Goal: Information Seeking & Learning: Understand process/instructions

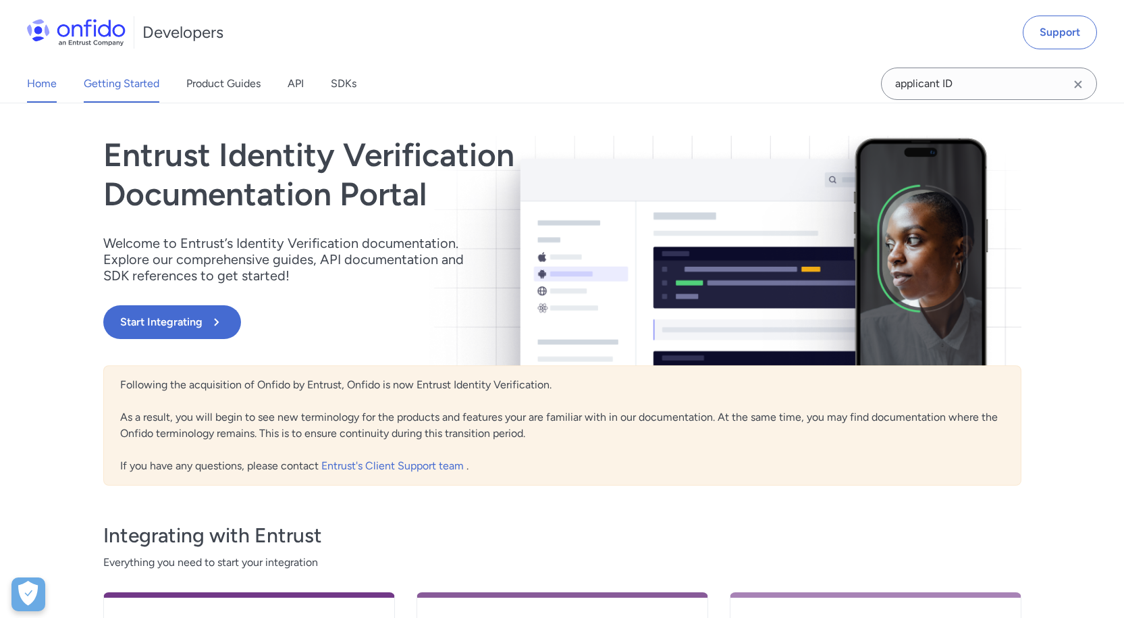
click at [119, 90] on link "Getting Started" at bounding box center [122, 84] width 76 height 38
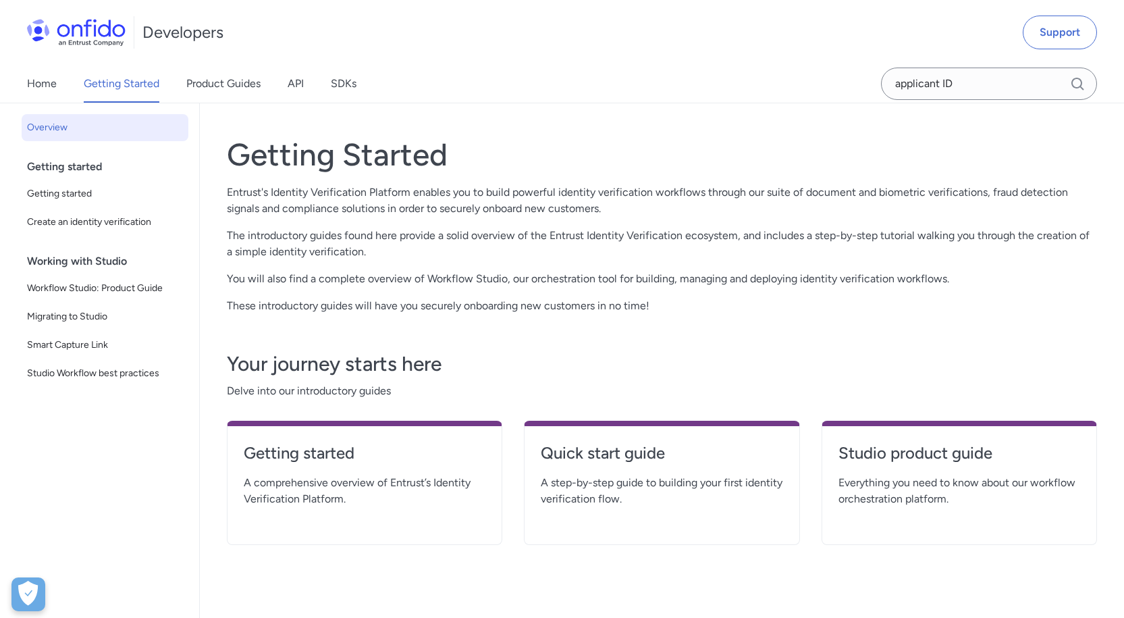
click at [336, 88] on link "SDKs" at bounding box center [344, 84] width 26 height 38
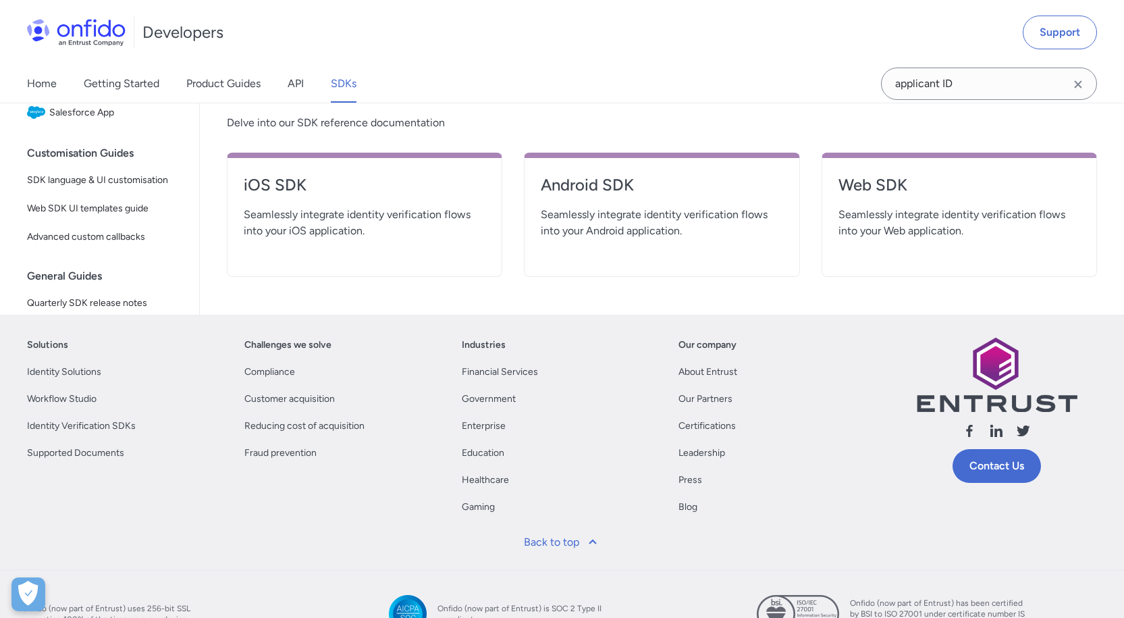
scroll to position [473, 0]
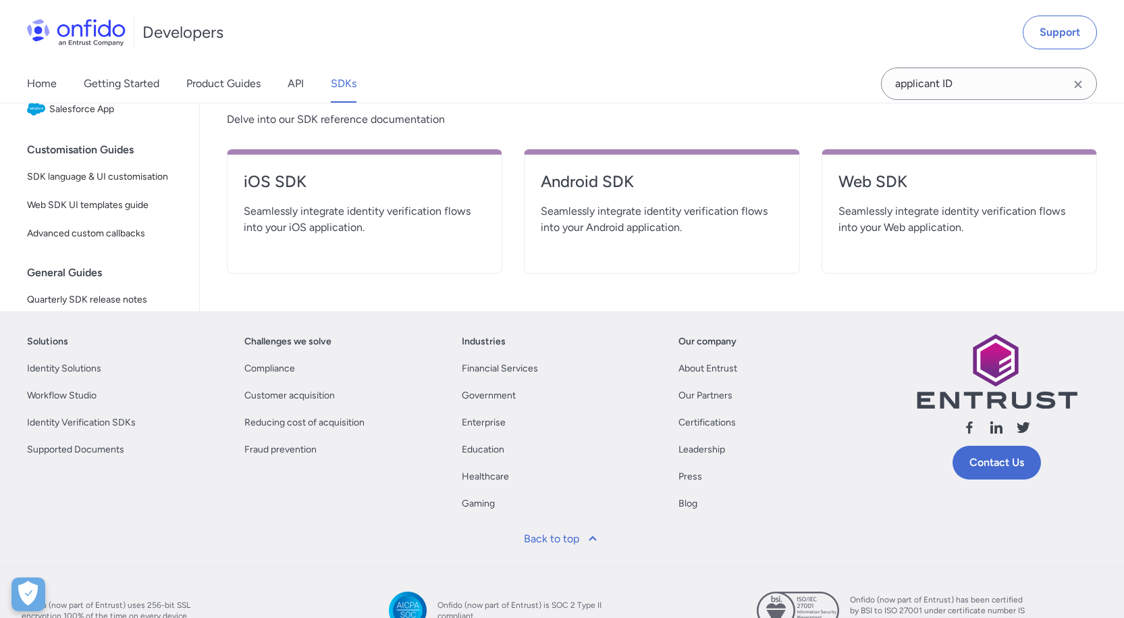
click at [889, 209] on span "Seamlessly integrate identity verification flows into your Web application." at bounding box center [960, 219] width 242 height 32
click at [866, 182] on h4 "Web SDK" at bounding box center [960, 182] width 242 height 22
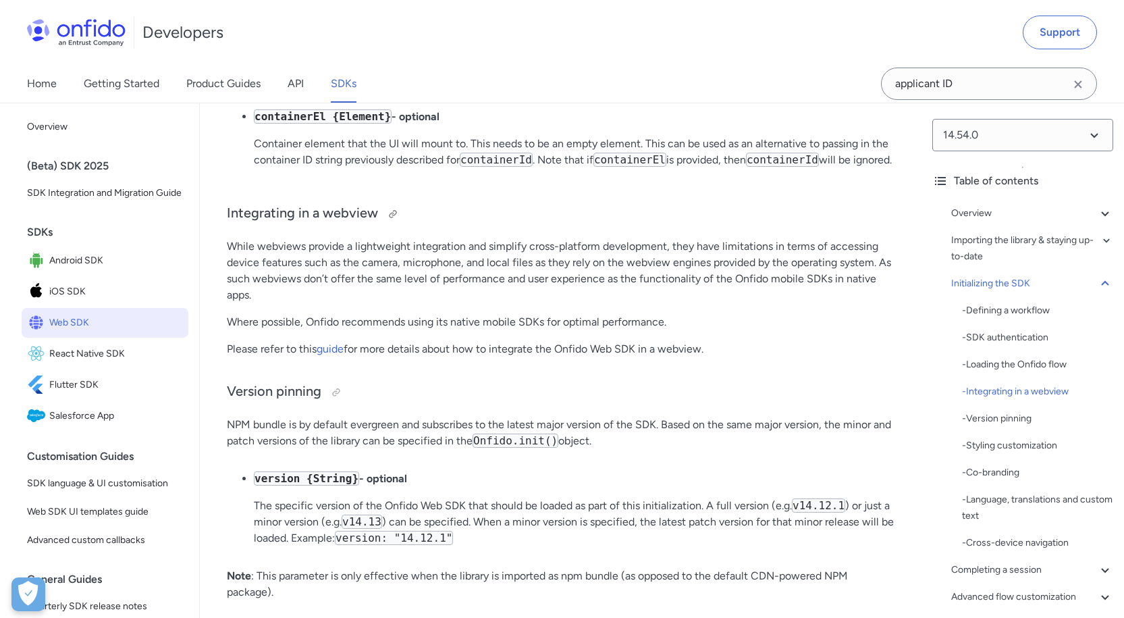
scroll to position [3849, 0]
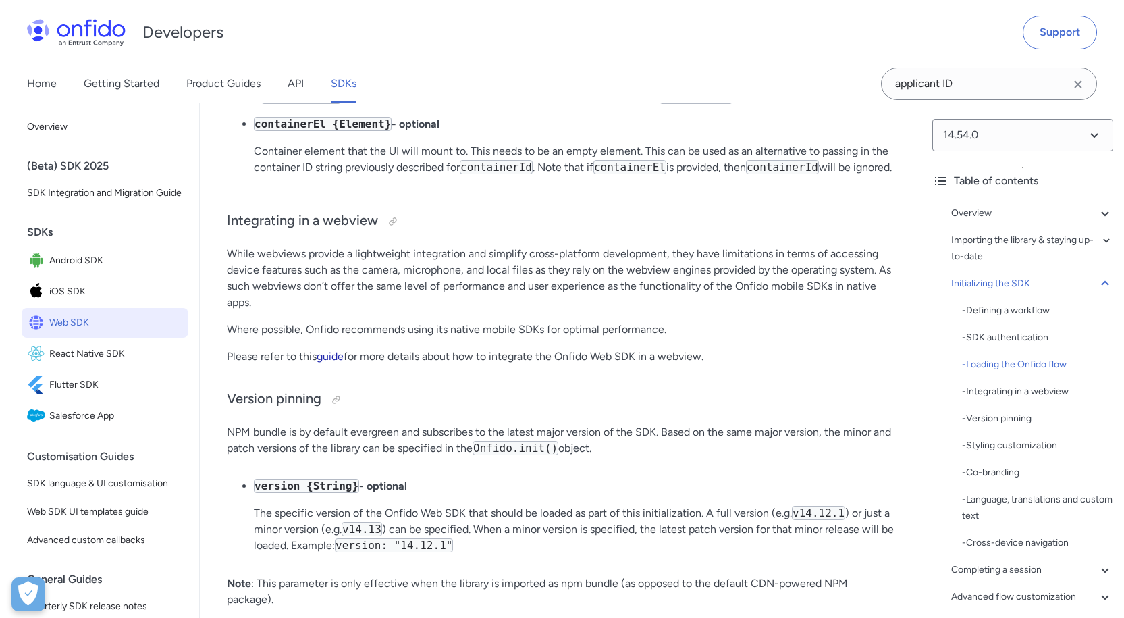
click at [336, 363] on link "guide" at bounding box center [330, 356] width 27 height 13
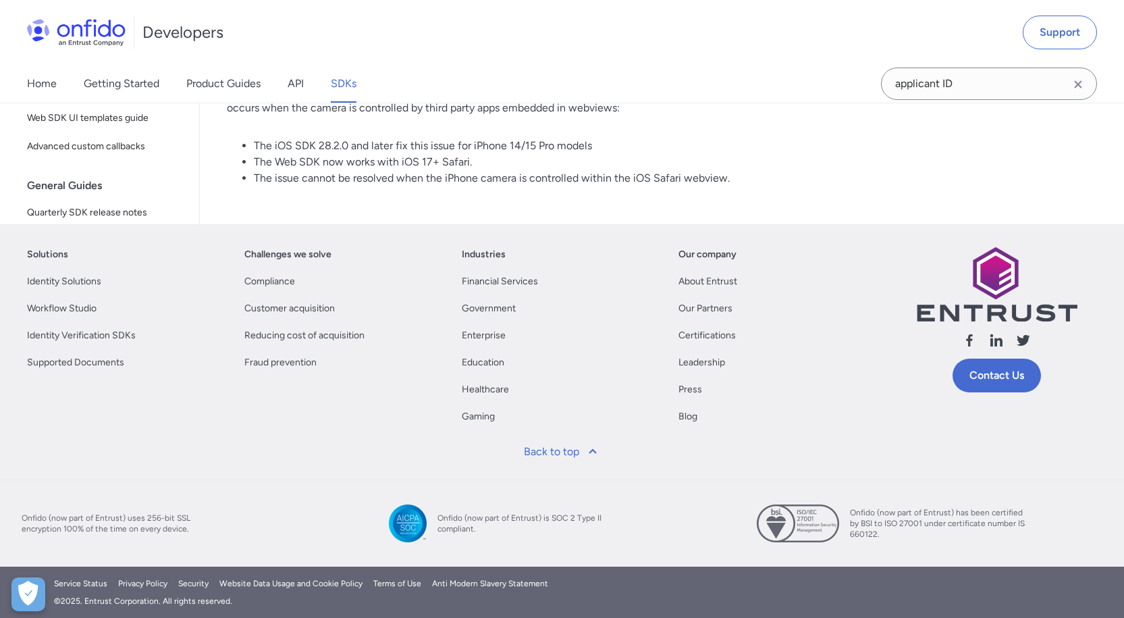
scroll to position [2728, 0]
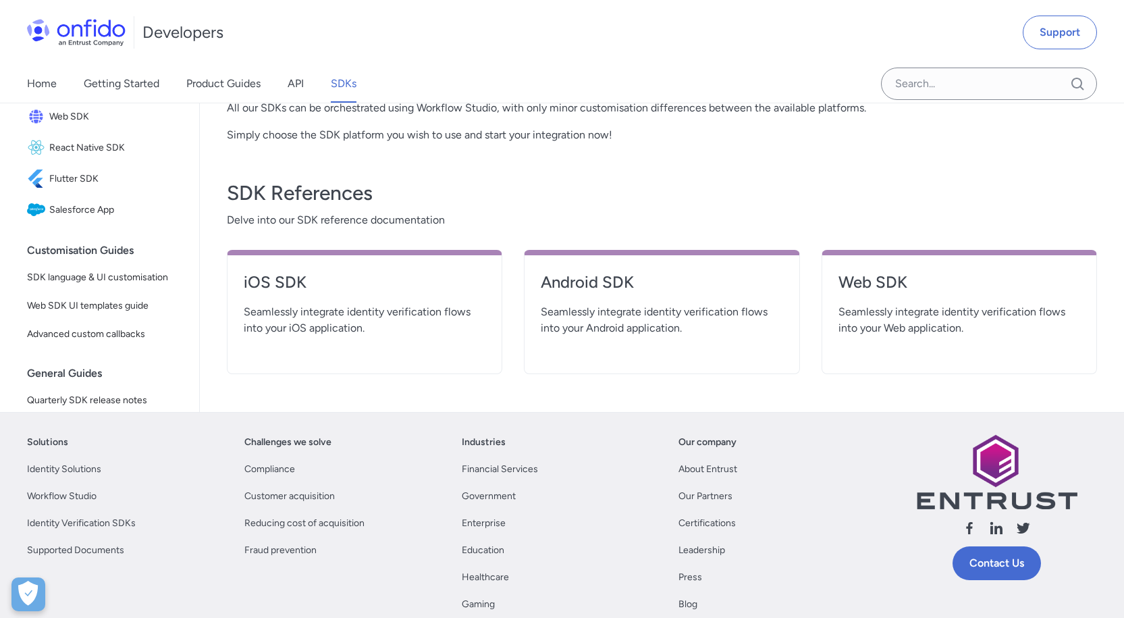
scroll to position [269, 0]
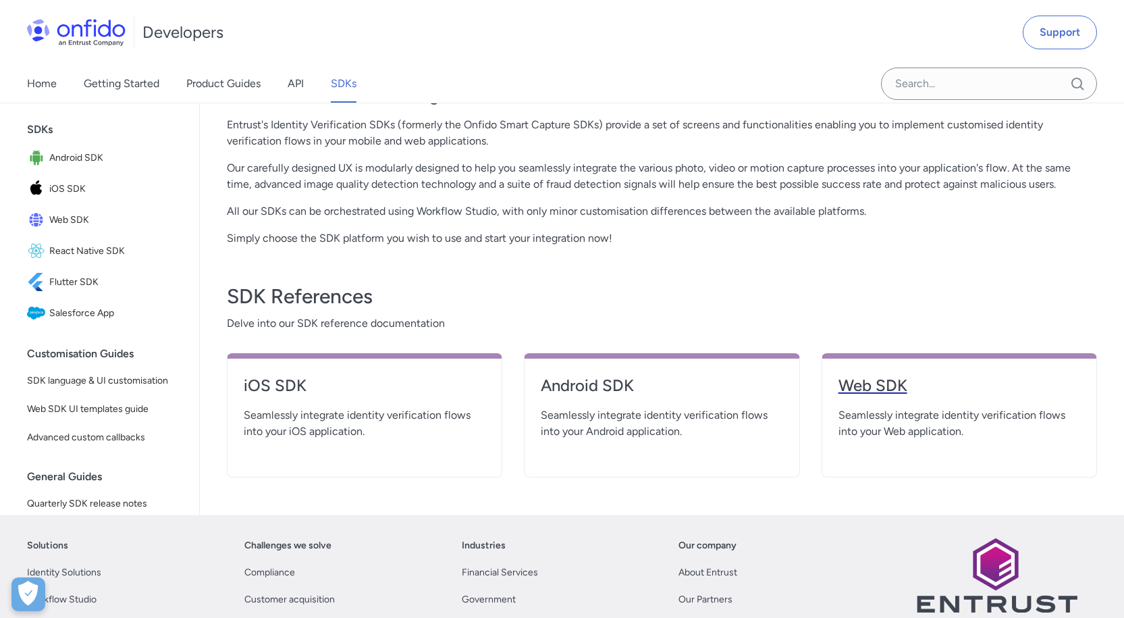
click at [851, 384] on h4 "Web SDK" at bounding box center [960, 386] width 242 height 22
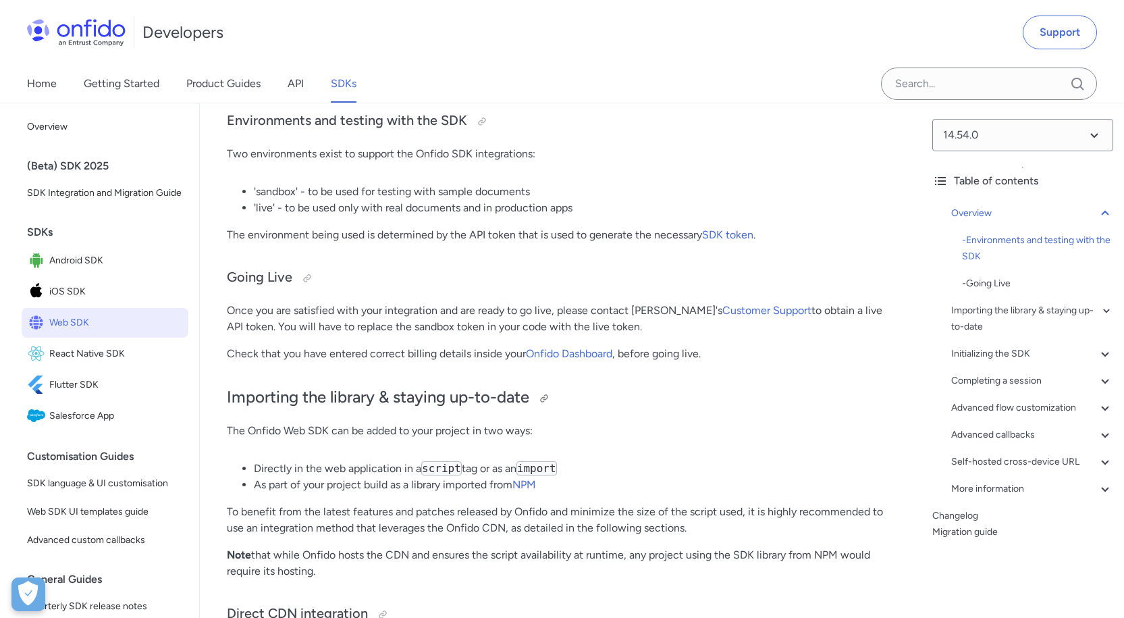
scroll to position [810, 0]
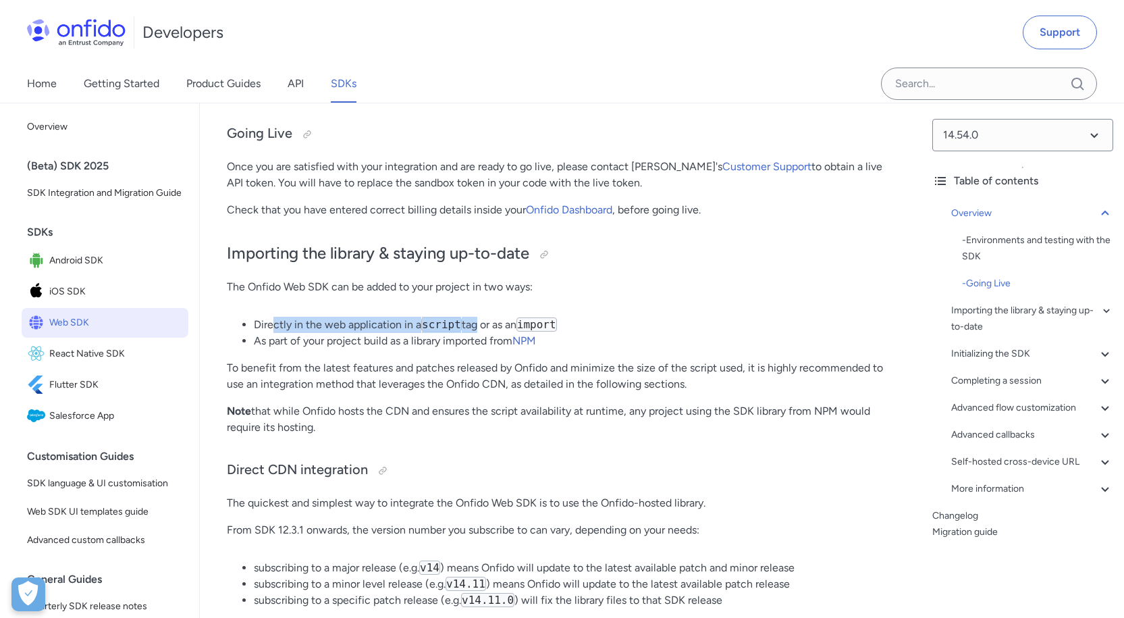
drag, startPoint x: 276, startPoint y: 322, endPoint x: 470, endPoint y: 323, distance: 194.5
click at [470, 323] on li "Directly in the web application in a script tag or as an import" at bounding box center [574, 325] width 641 height 16
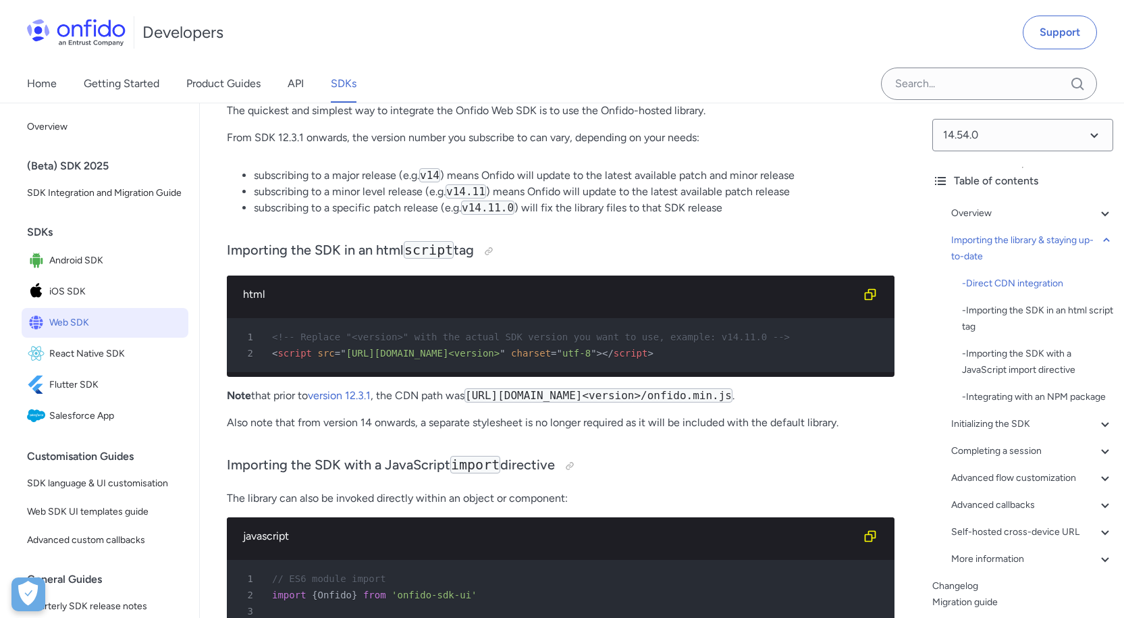
scroll to position [1418, 0]
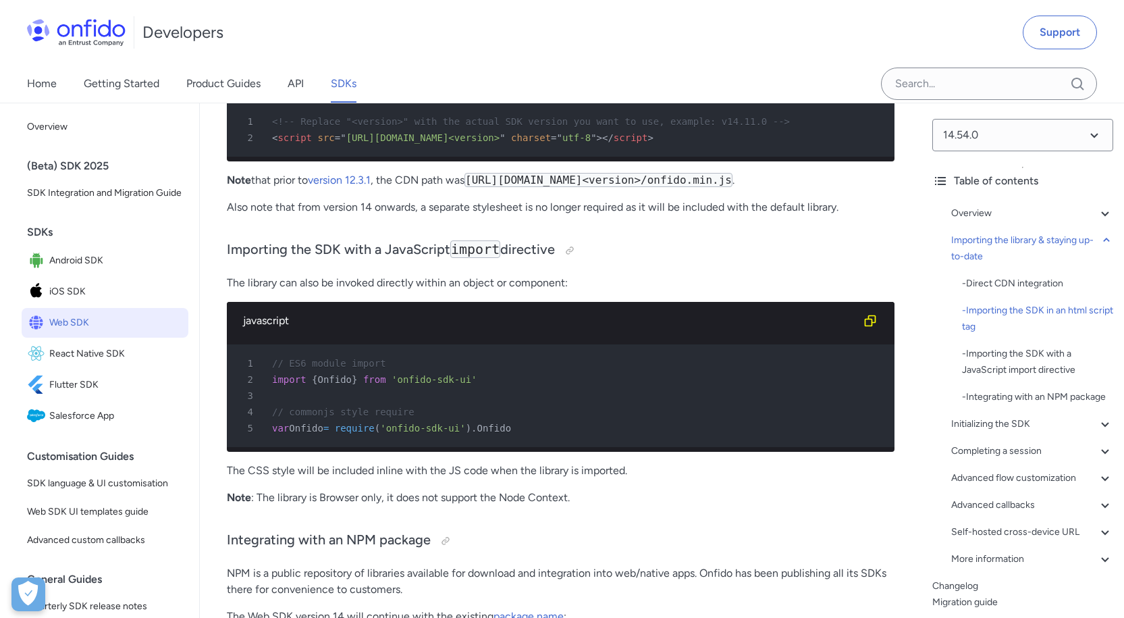
click at [290, 385] on span "import" at bounding box center [289, 379] width 34 height 11
copy div "import"
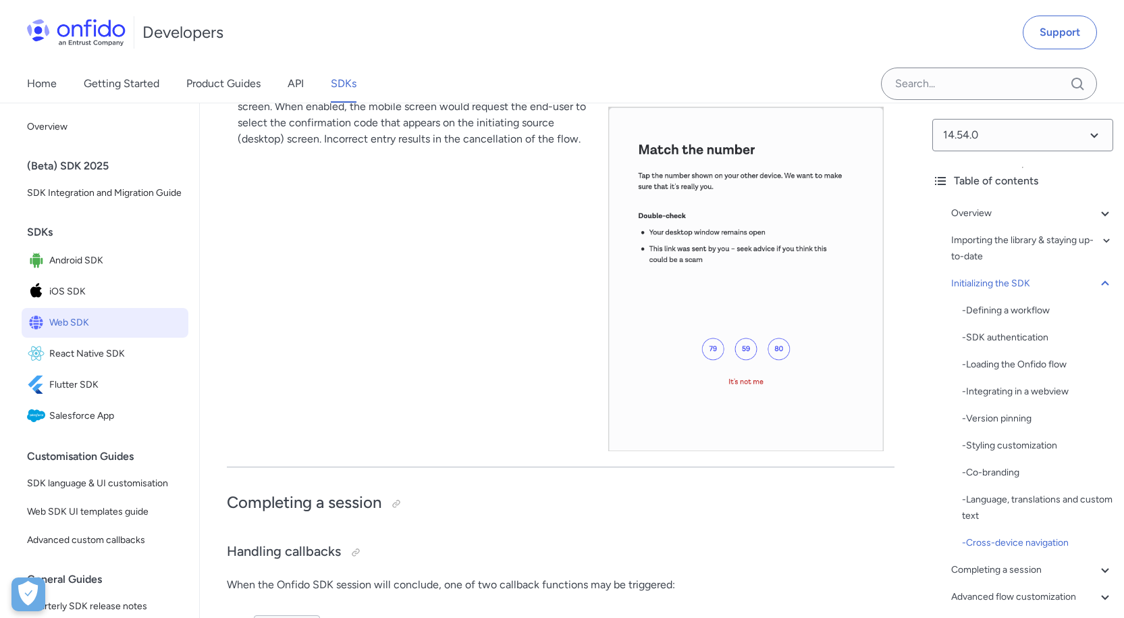
scroll to position [12966, 0]
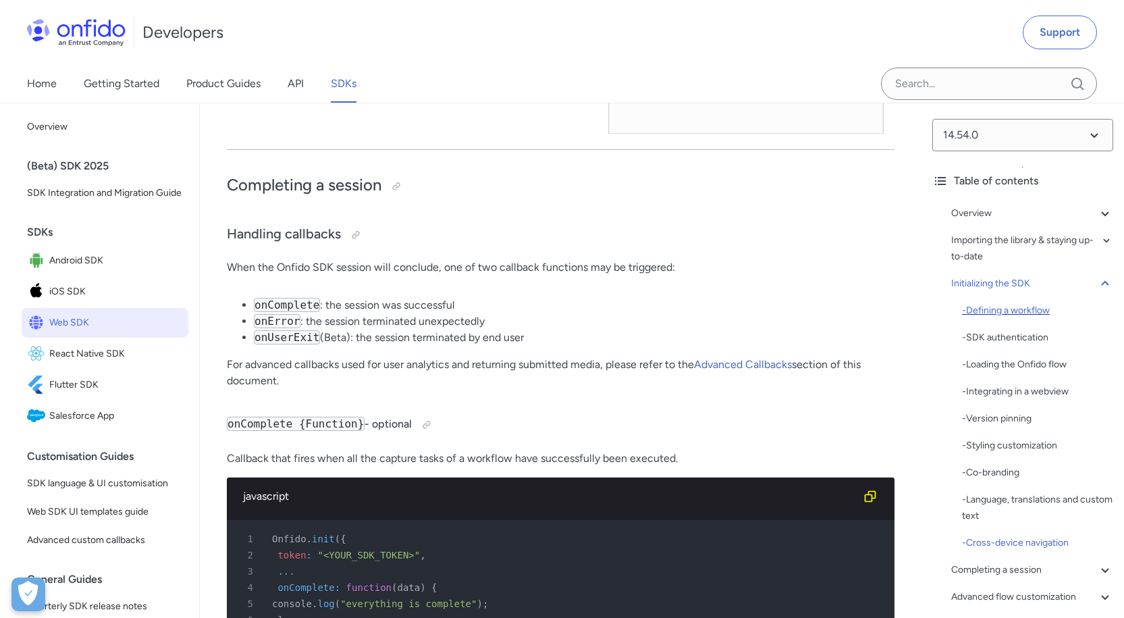
click at [1035, 315] on div "- Defining a workflow" at bounding box center [1037, 311] width 151 height 16
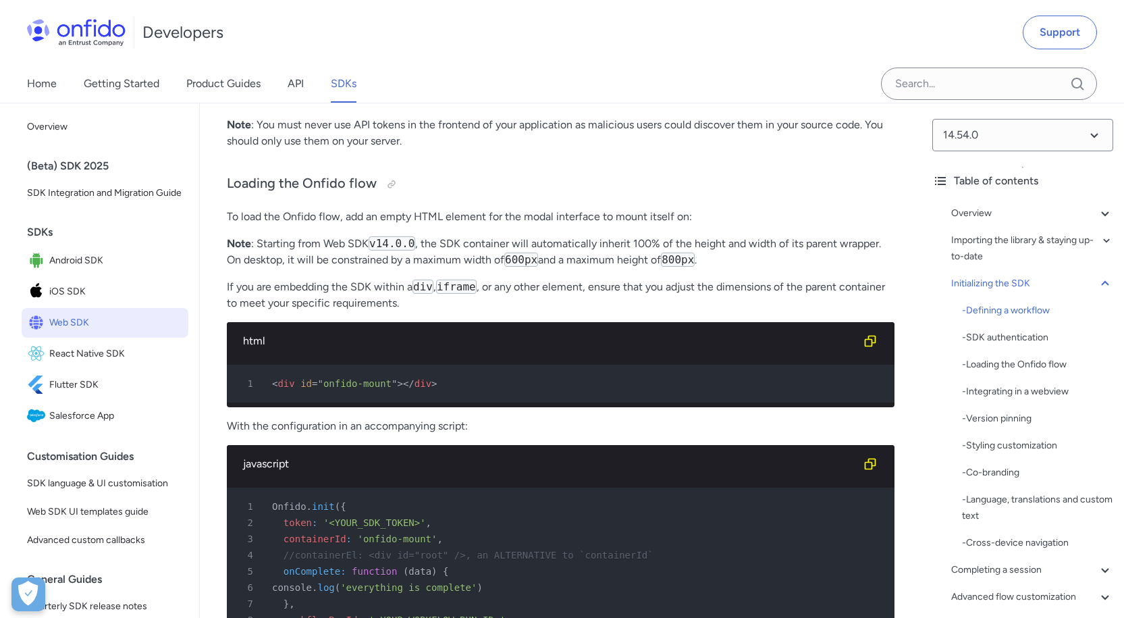
scroll to position [3139, 0]
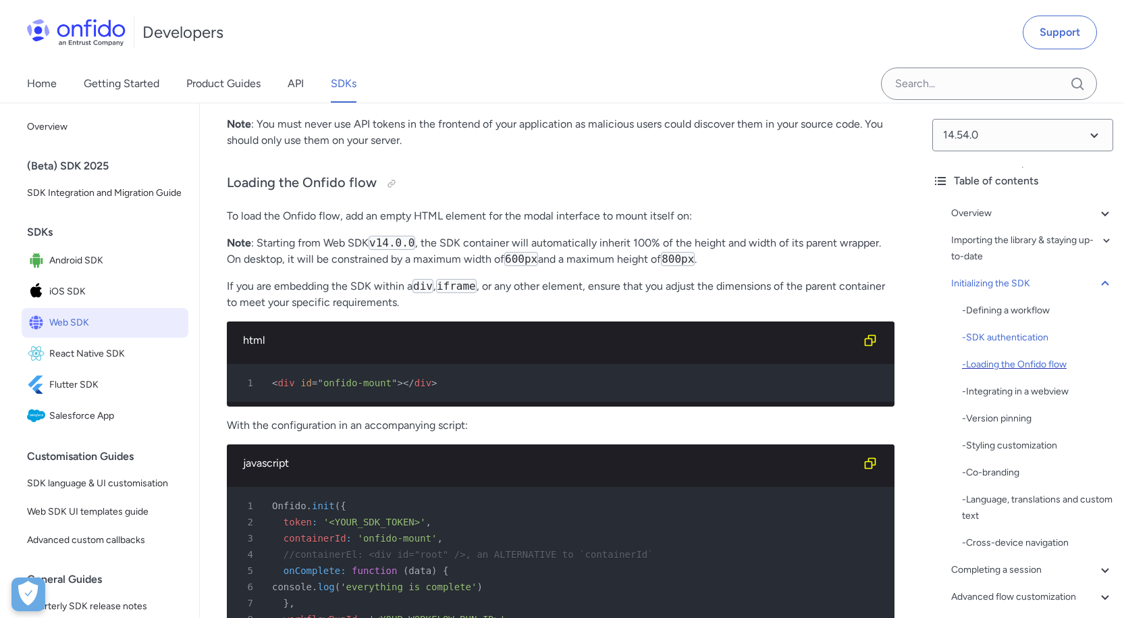
click at [1029, 359] on div "- Loading the Onfido flow" at bounding box center [1037, 365] width 151 height 16
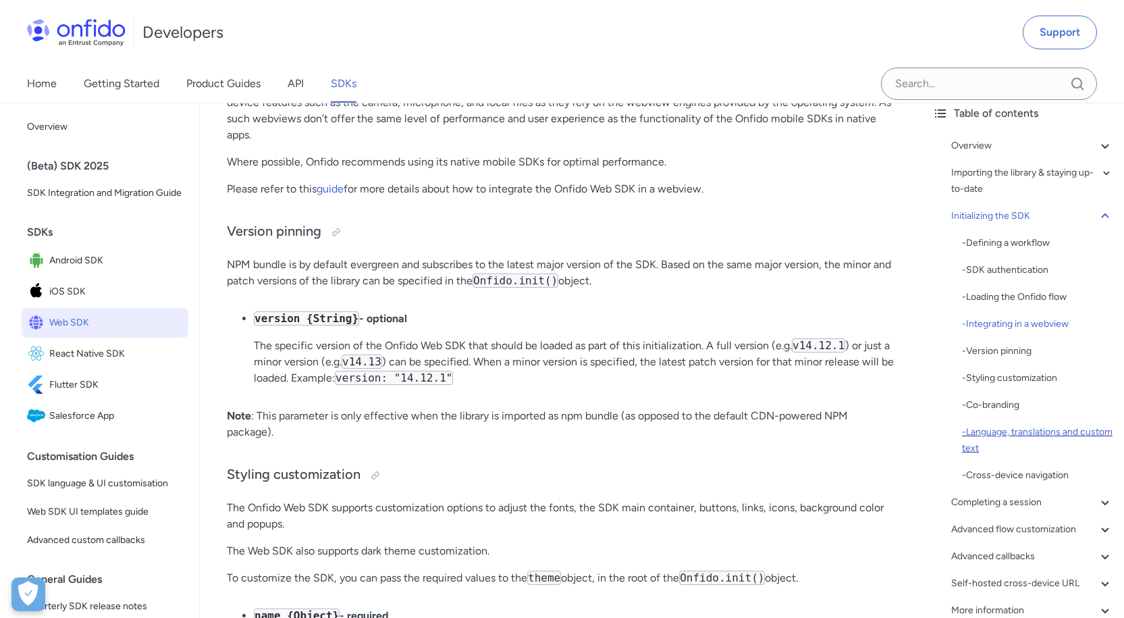
scroll to position [135, 0]
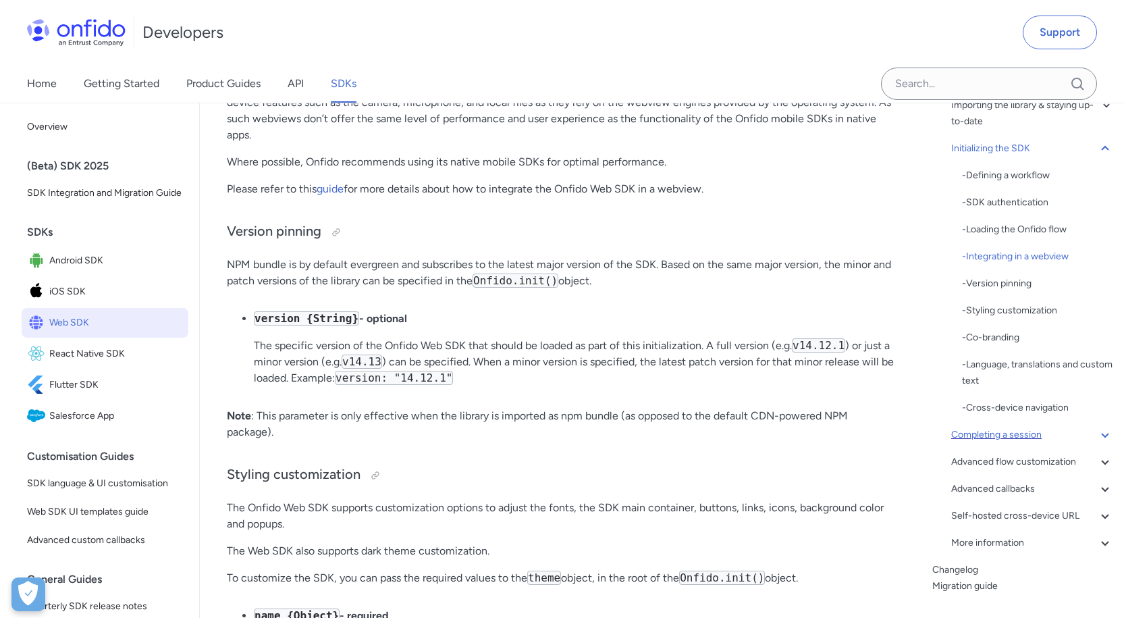
click at [1097, 438] on icon at bounding box center [1105, 435] width 16 height 16
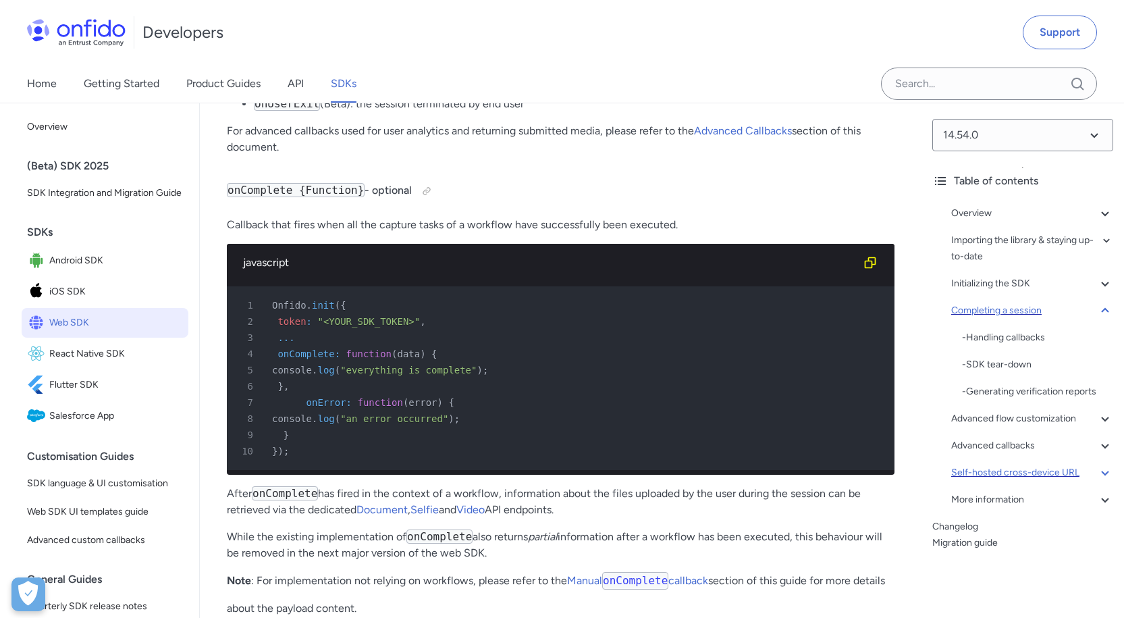
click at [1097, 473] on icon at bounding box center [1105, 473] width 16 height 16
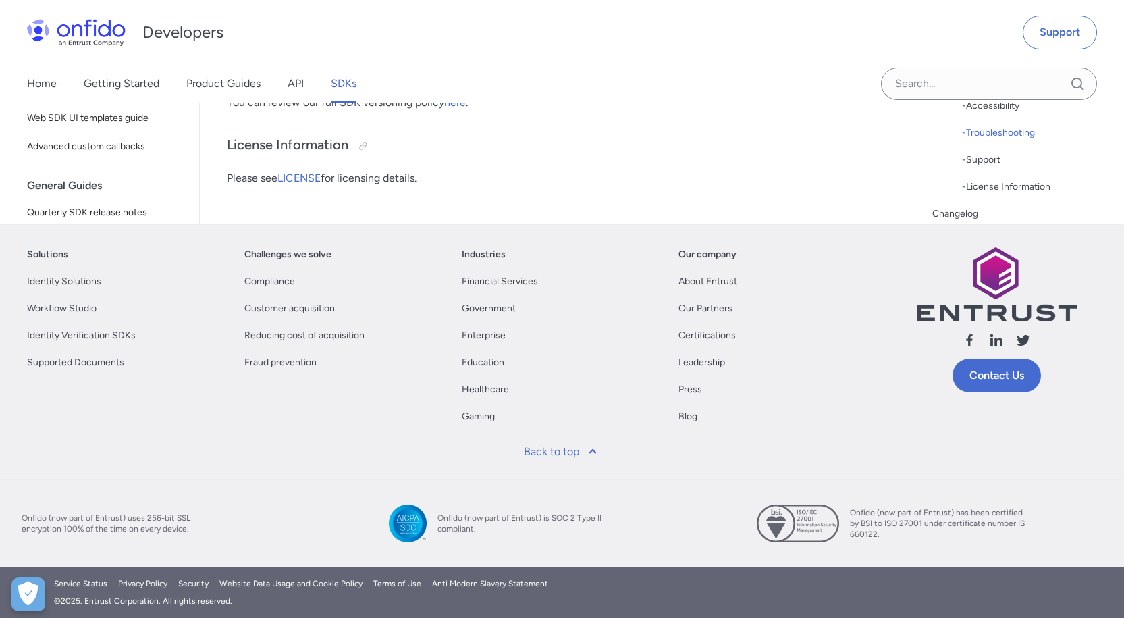
scroll to position [37936, 0]
click at [97, 29] on img at bounding box center [76, 32] width 99 height 27
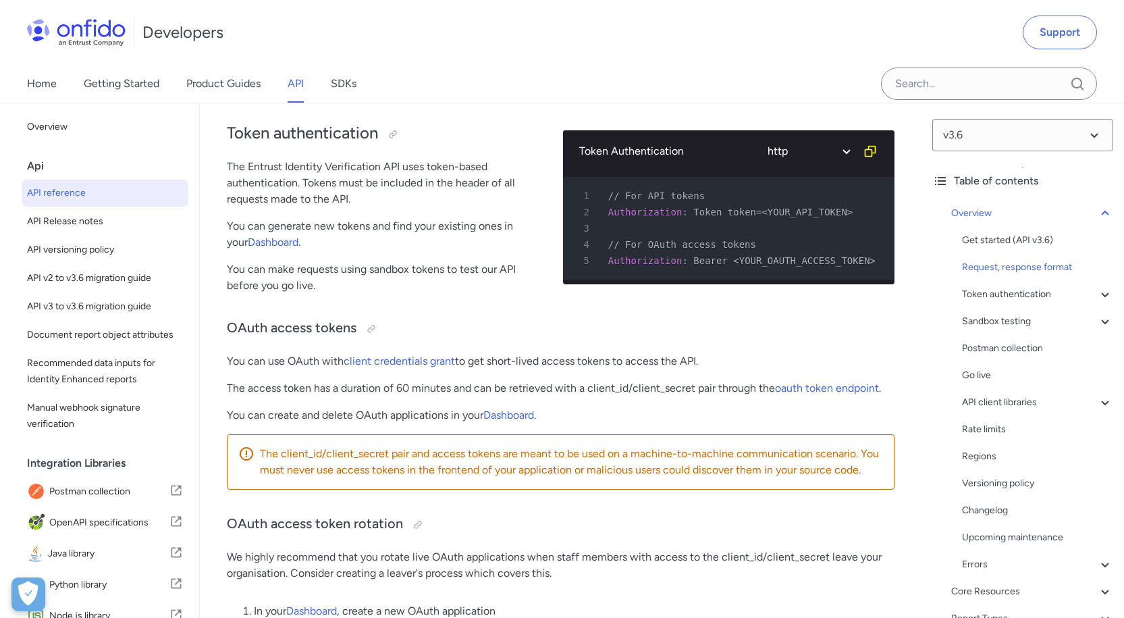
scroll to position [675, 0]
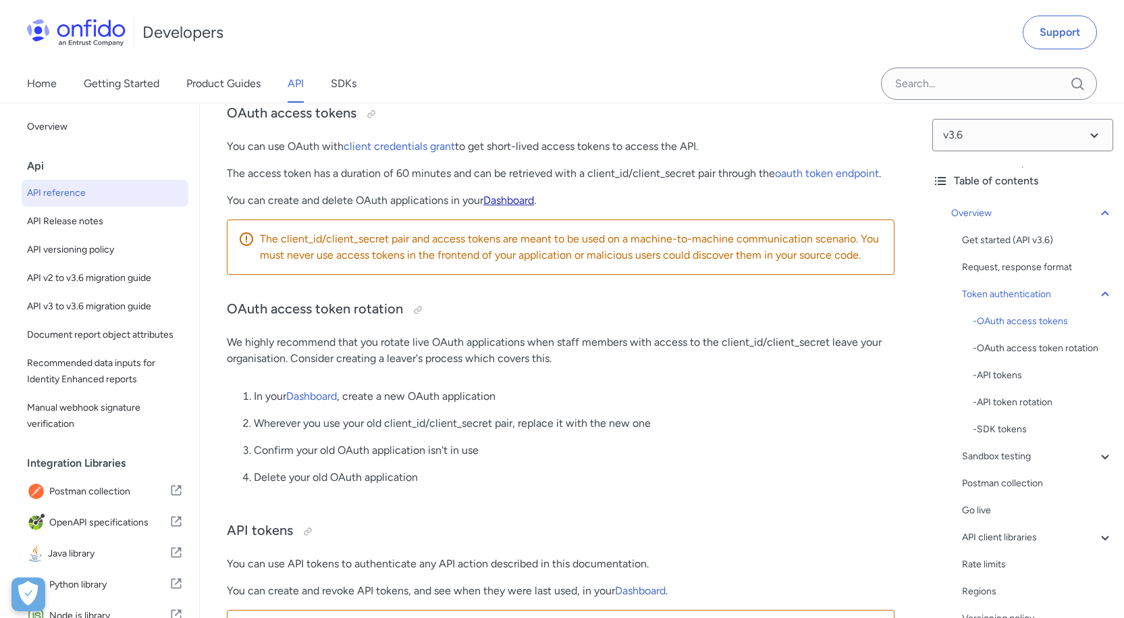
click at [513, 201] on link "Dashboard" at bounding box center [509, 200] width 51 height 13
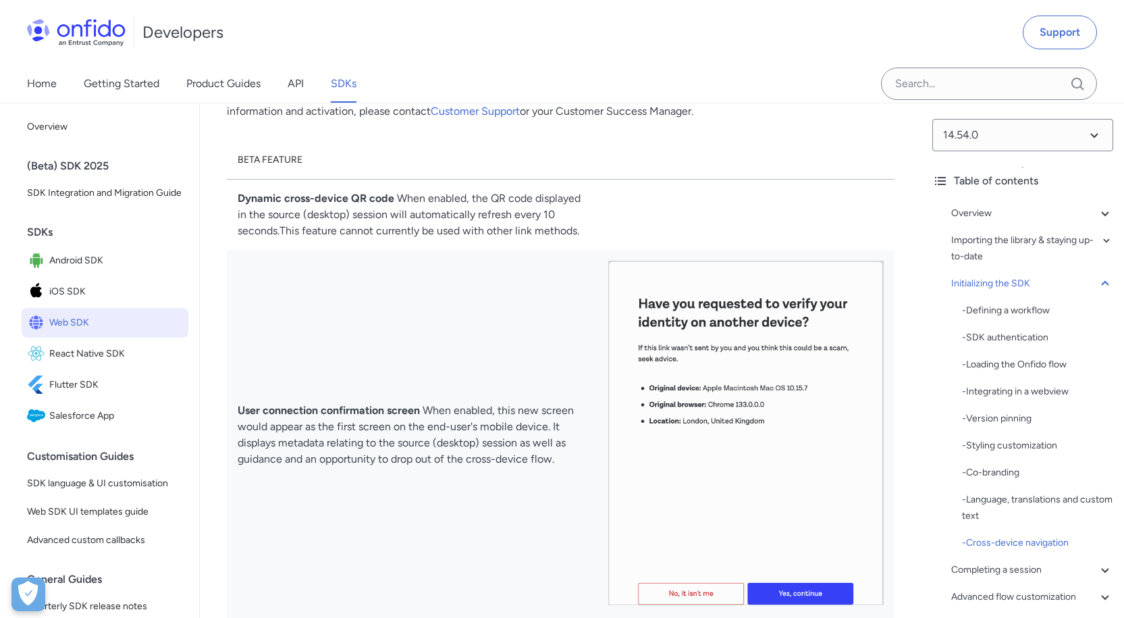
scroll to position [12088, 0]
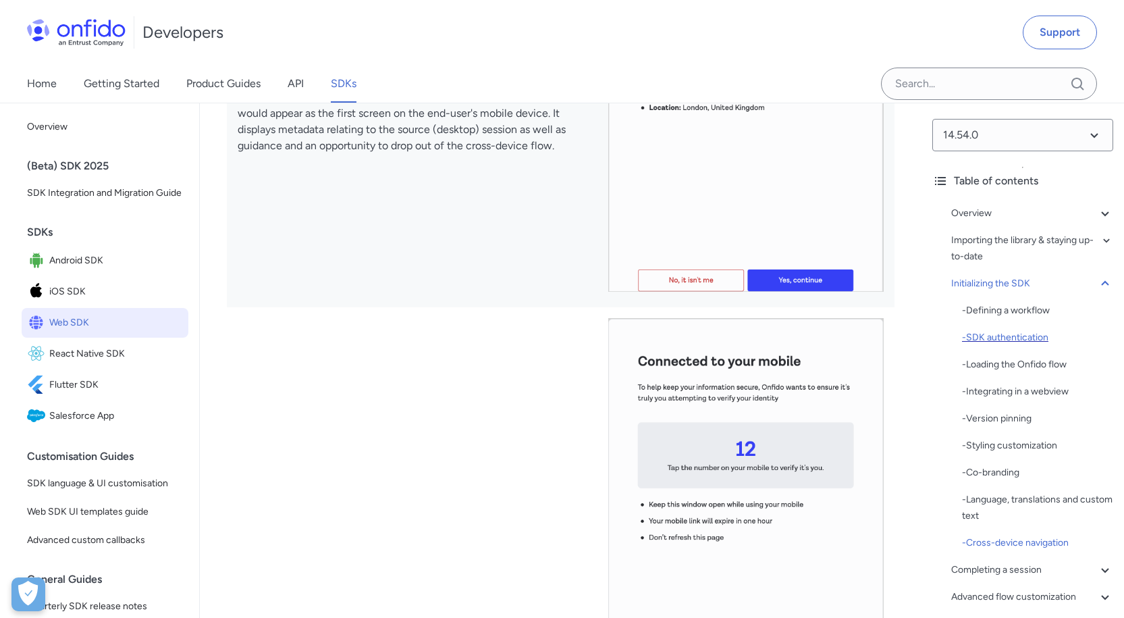
click at [1010, 334] on div "- SDK authentication" at bounding box center [1037, 338] width 151 height 16
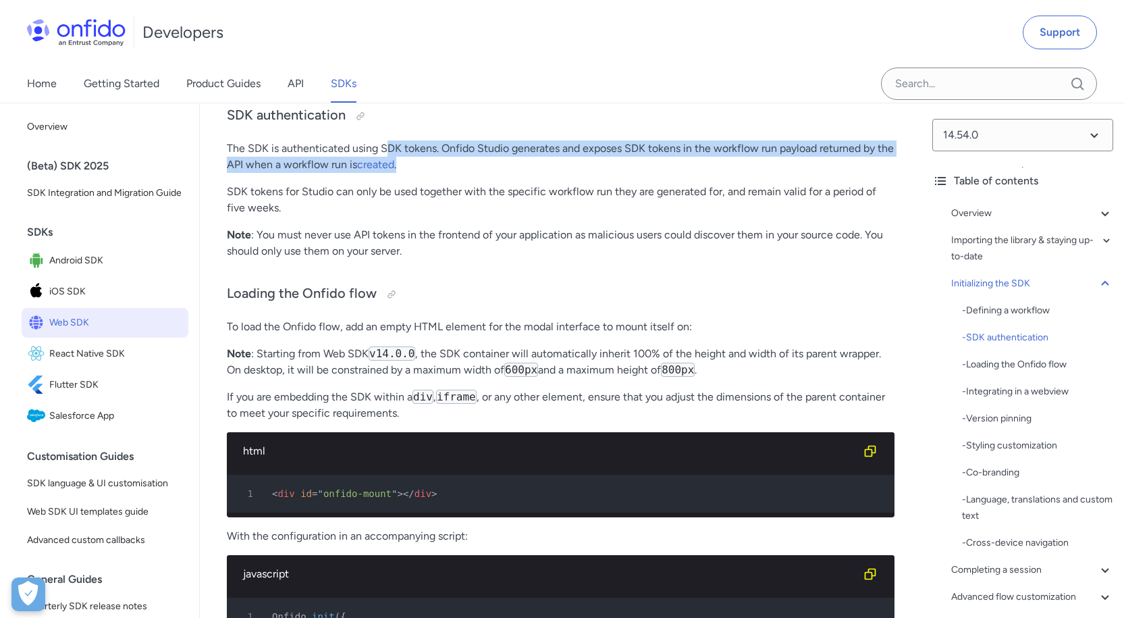
drag, startPoint x: 385, startPoint y: 183, endPoint x: 546, endPoint y: 212, distance: 164.0
click at [546, 173] on p "The SDK is authenticated using SDK tokens. Onfido Studio generates and exposes …" at bounding box center [561, 156] width 668 height 32
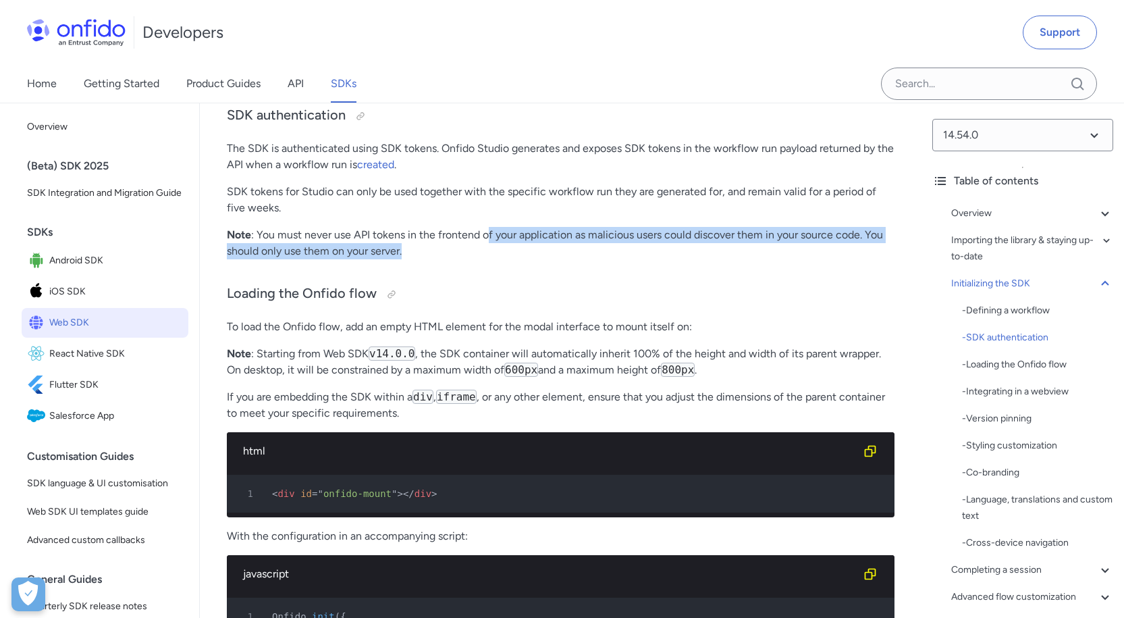
click at [588, 259] on p "Note : You must never use API tokens in the frontend of your application as mal…" at bounding box center [561, 243] width 668 height 32
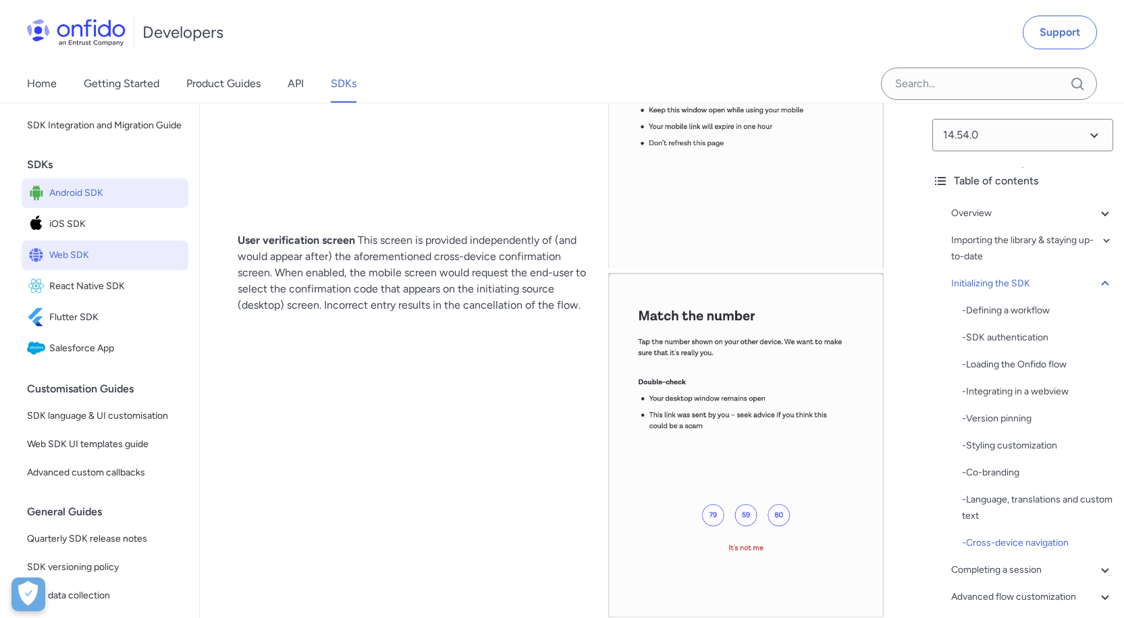
scroll to position [135, 0]
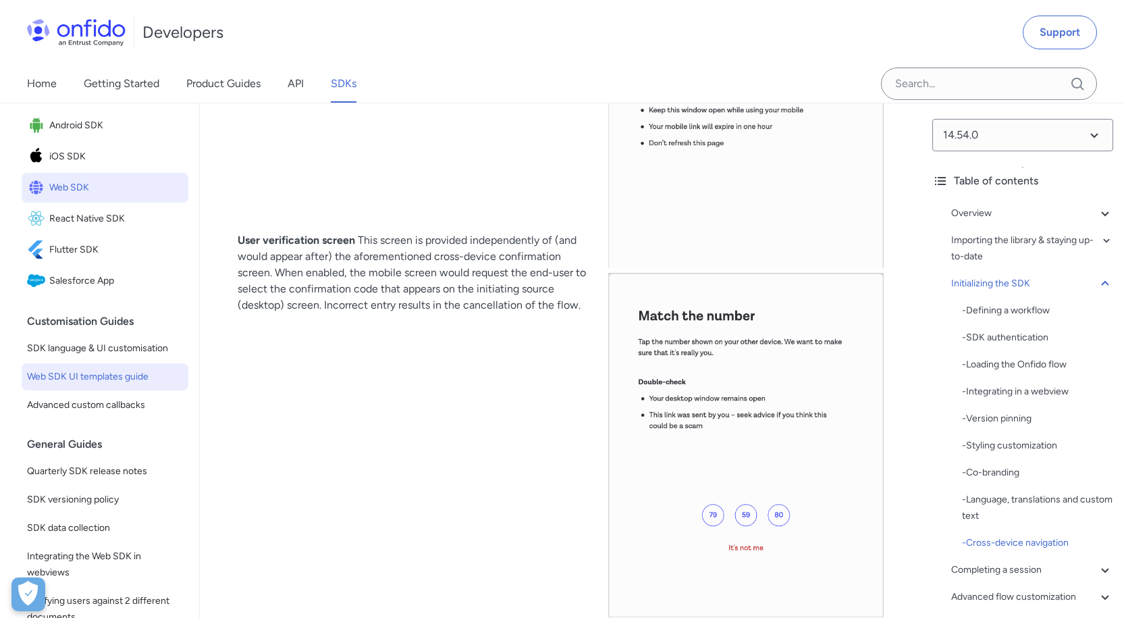
click at [132, 385] on span "Web SDK UI templates guide" at bounding box center [105, 377] width 156 height 16
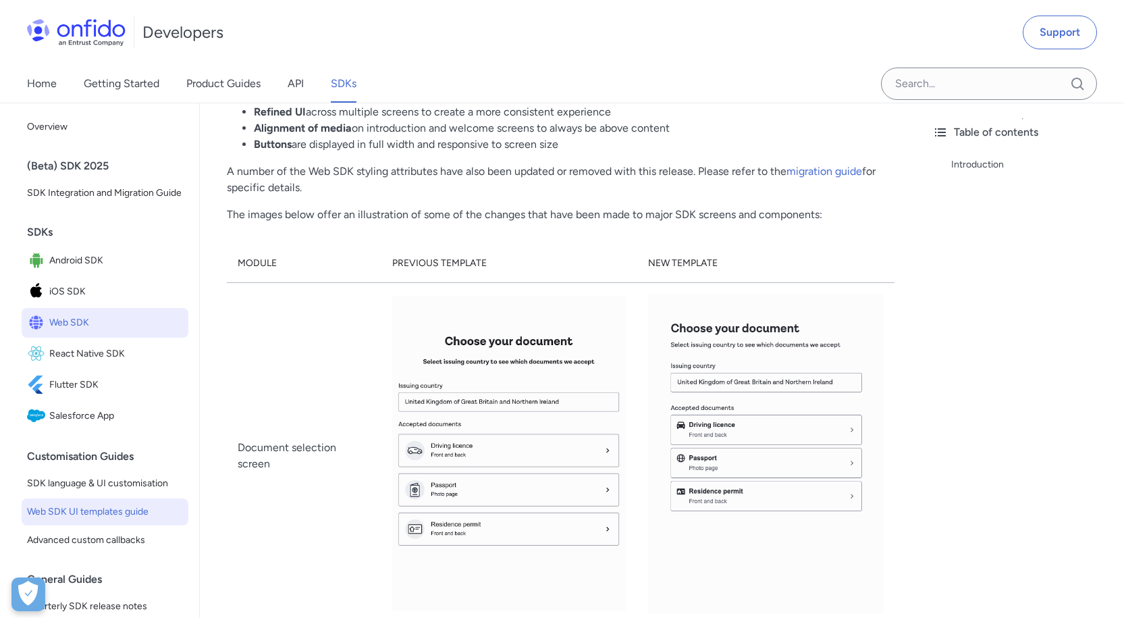
scroll to position [270, 0]
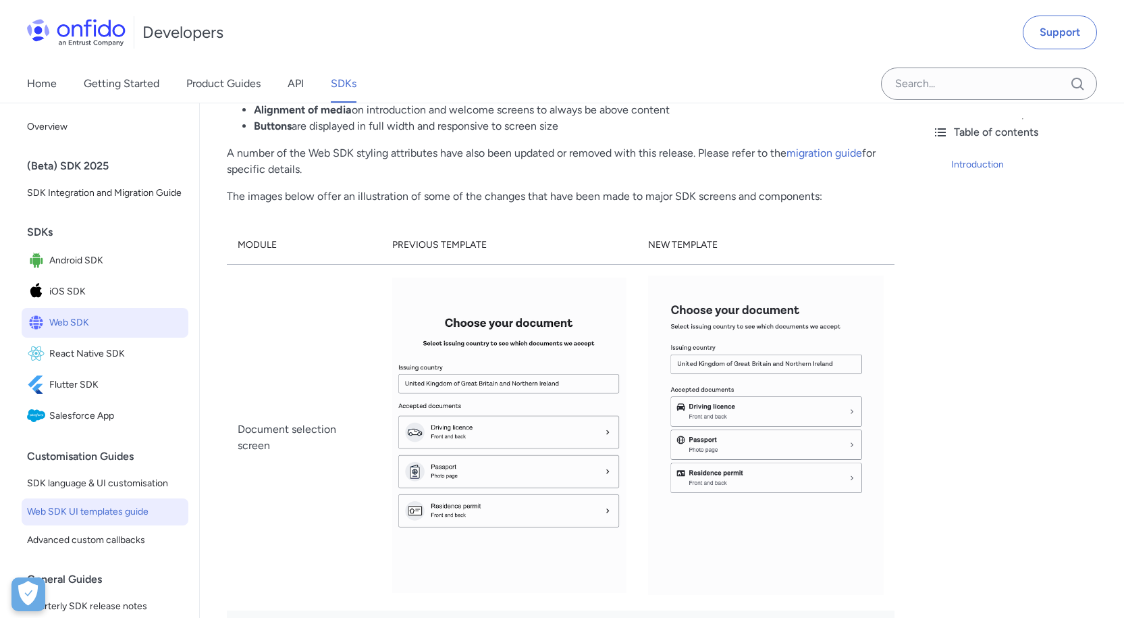
click at [483, 252] on th "Previous template" at bounding box center [510, 245] width 256 height 38
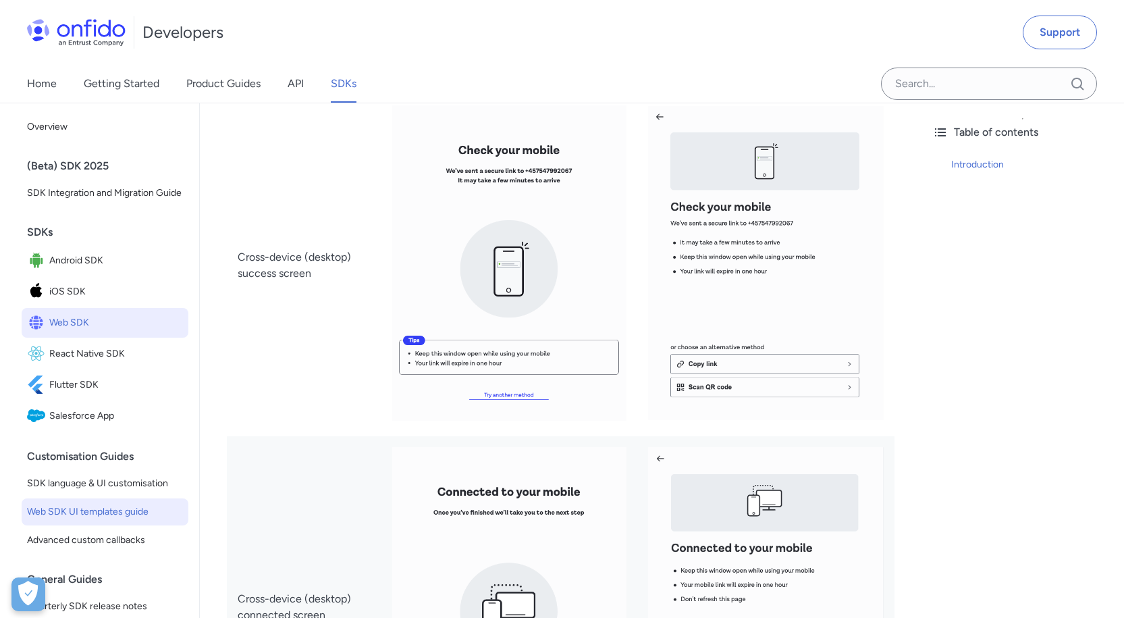
scroll to position [3647, 0]
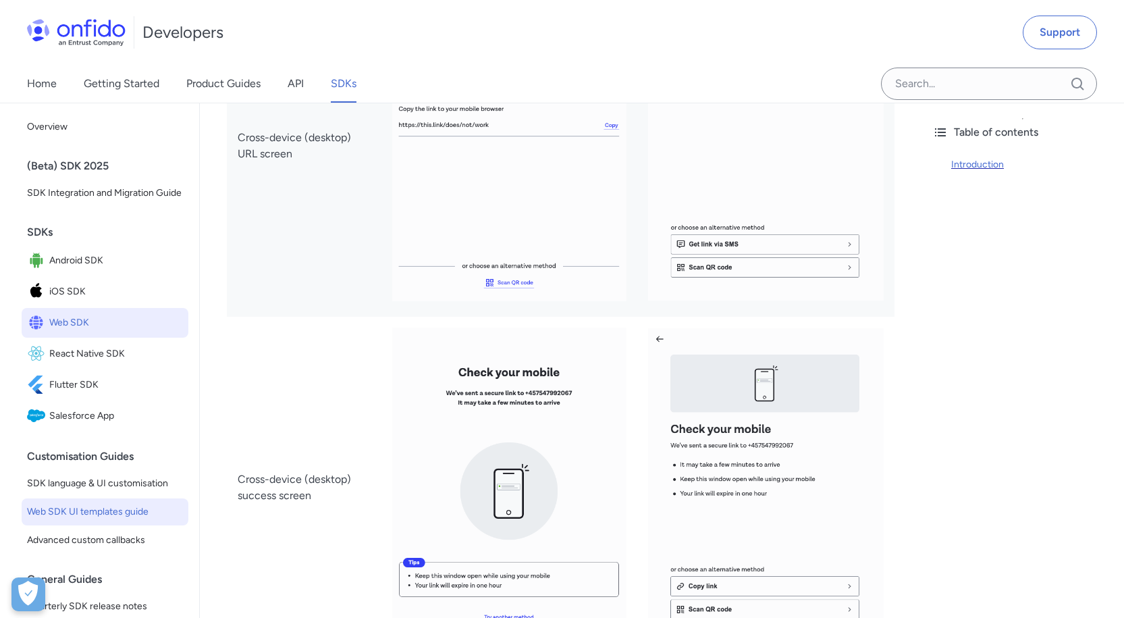
click at [989, 164] on div "Introduction" at bounding box center [1032, 165] width 162 height 16
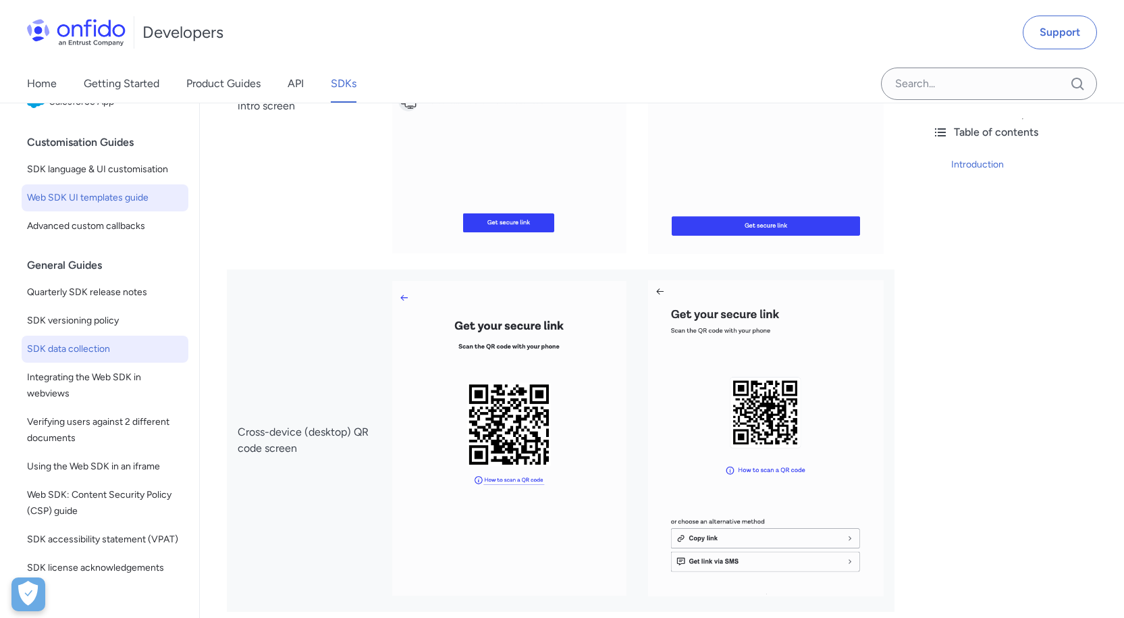
scroll to position [338, 0]
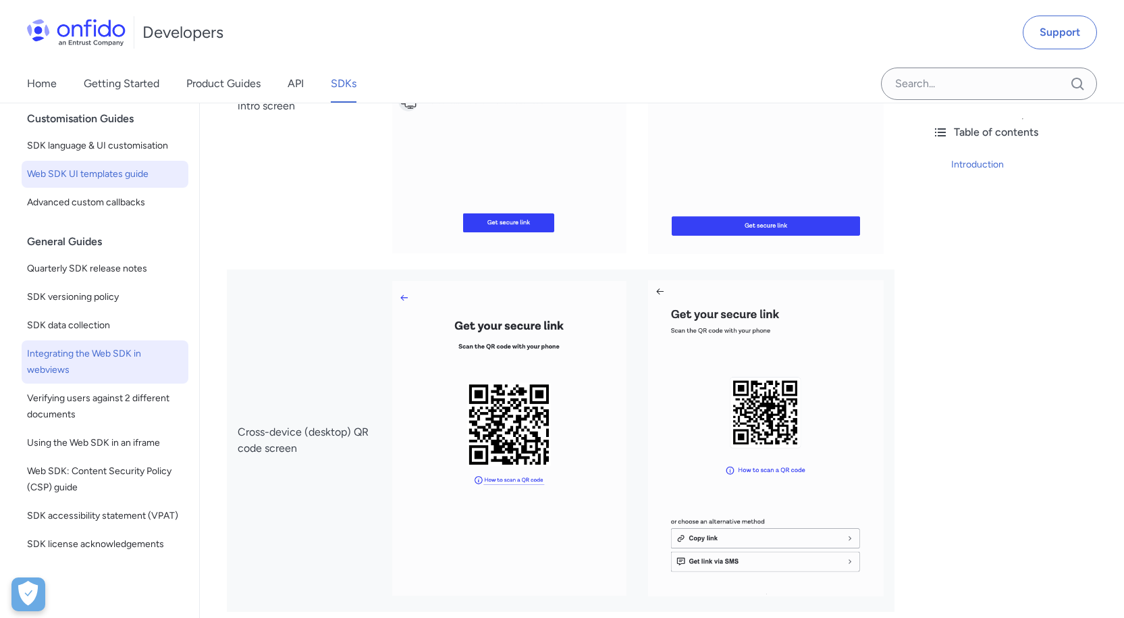
click at [118, 378] on span "Integrating the Web SDK in webviews" at bounding box center [105, 362] width 156 height 32
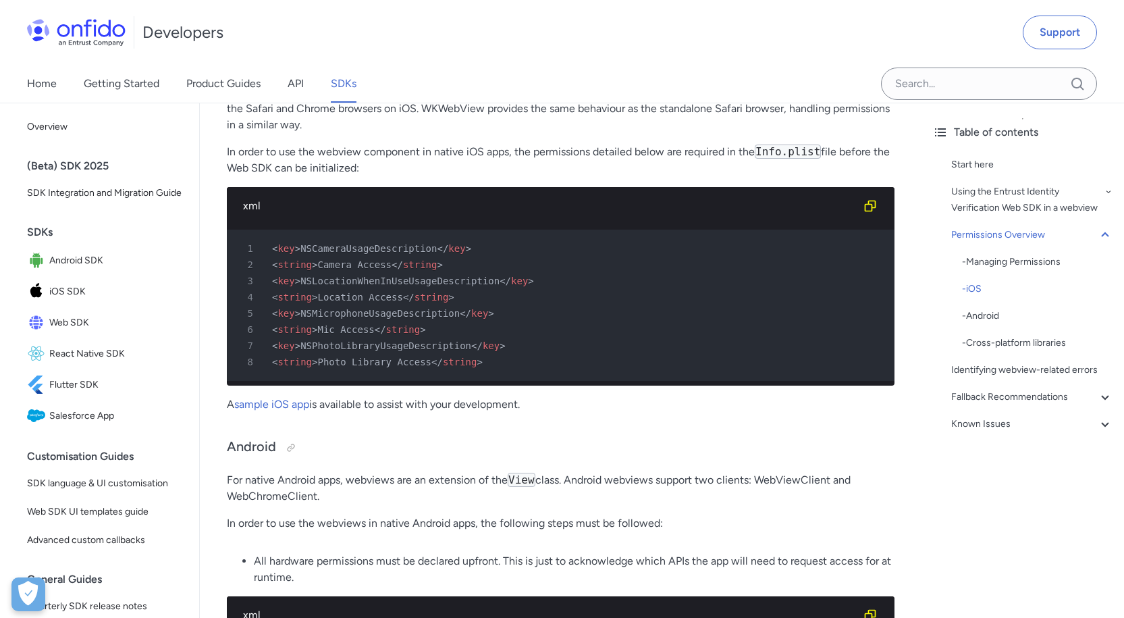
scroll to position [878, 0]
